Goal: Task Accomplishment & Management: Manage account settings

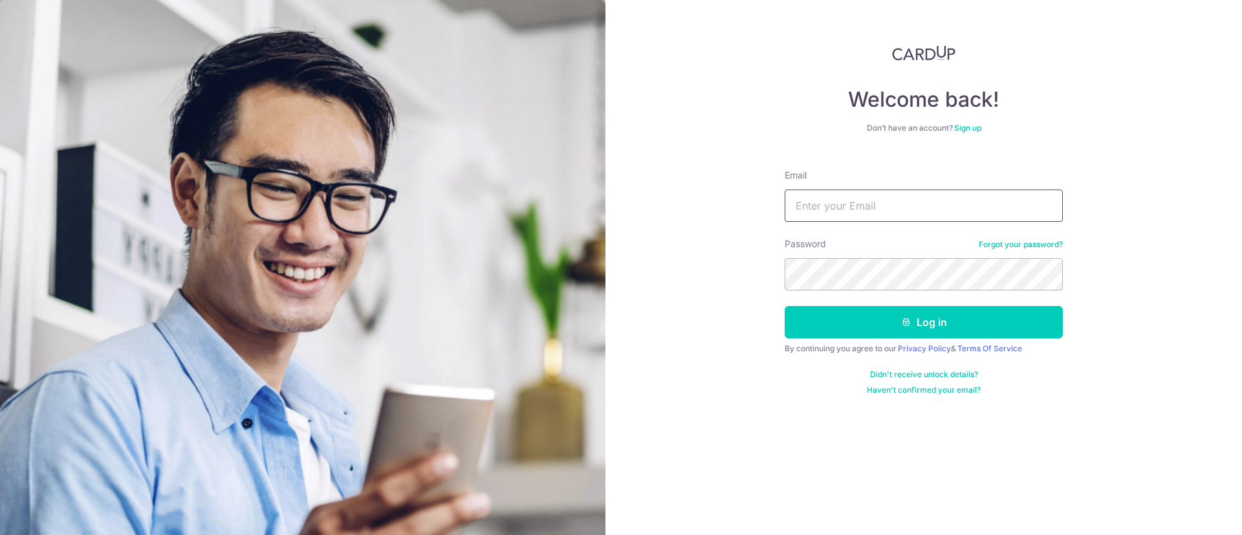
click at [839, 221] on input "Email" at bounding box center [924, 206] width 278 height 32
type input "[EMAIL_ADDRESS][DOMAIN_NAME]"
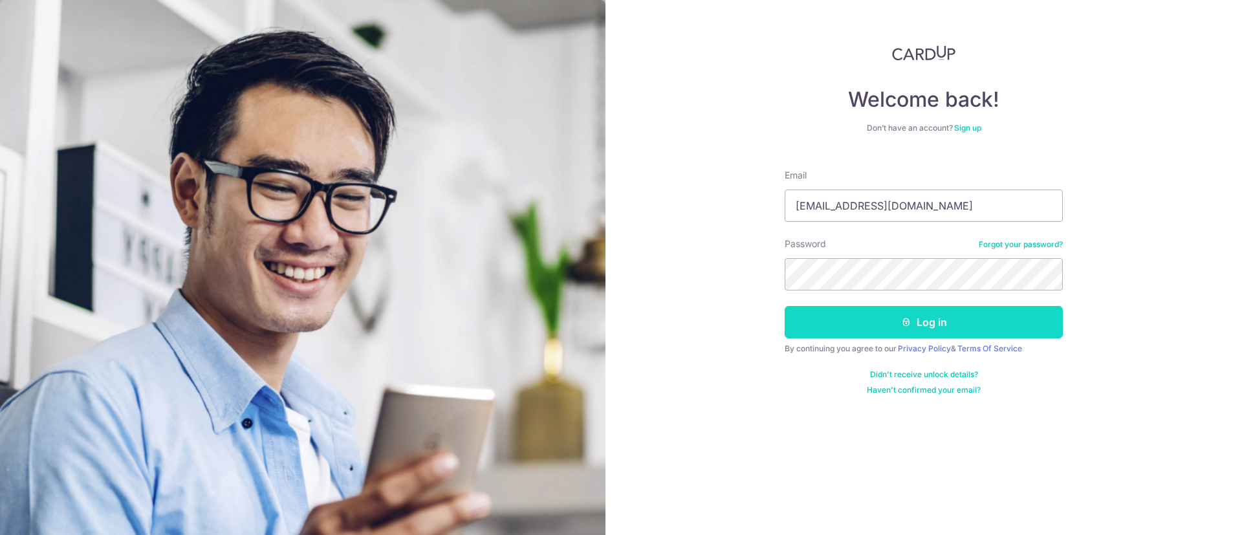
click at [869, 315] on button "Log in" at bounding box center [924, 322] width 278 height 32
